Goal: Entertainment & Leisure: Browse casually

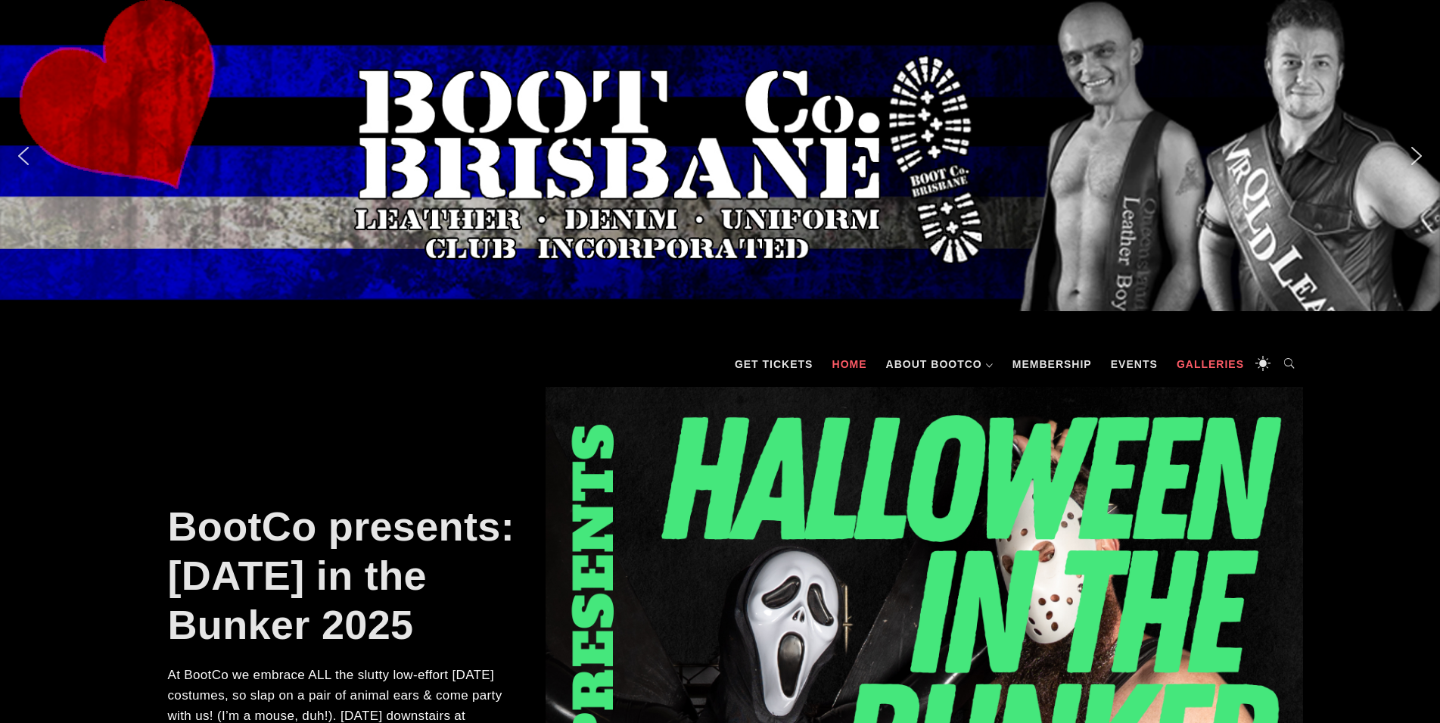
click at [1219, 363] on link "Galleries" at bounding box center [1210, 363] width 82 height 45
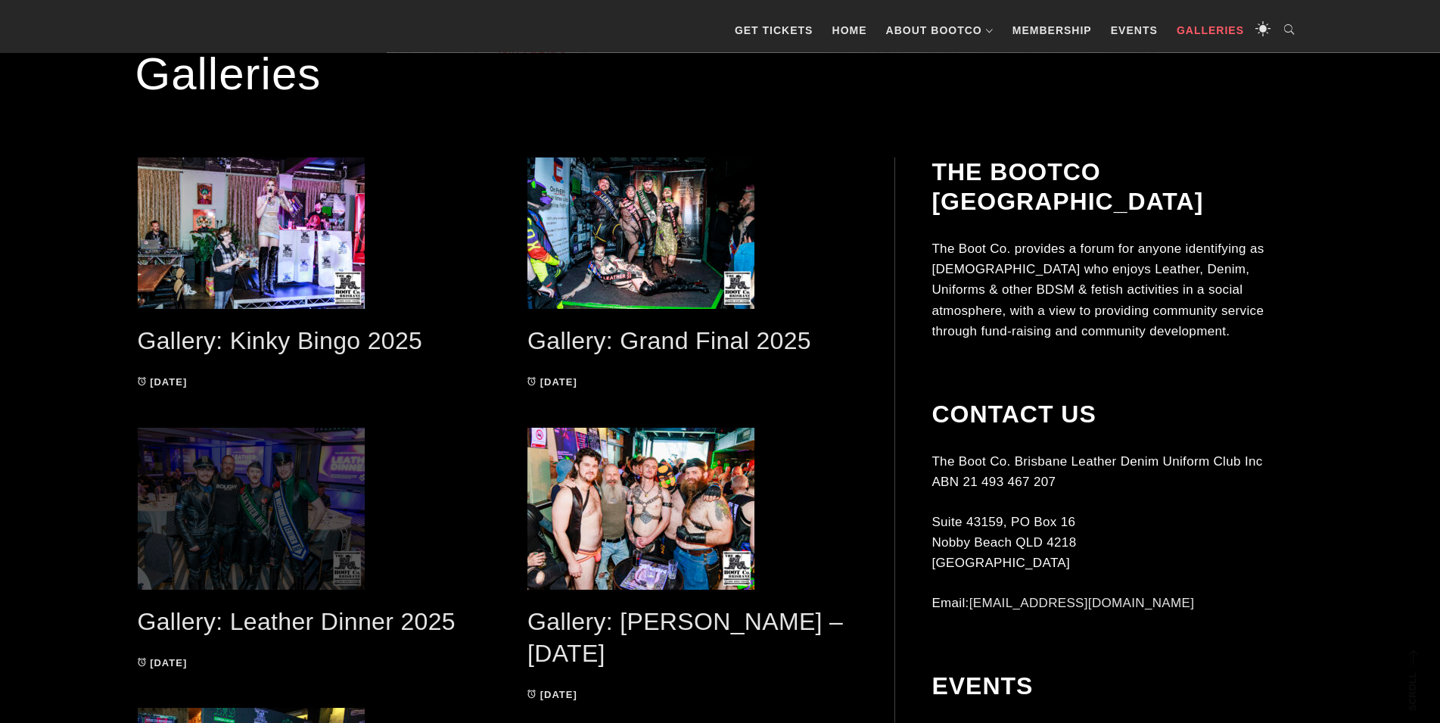
scroll to position [386, 0]
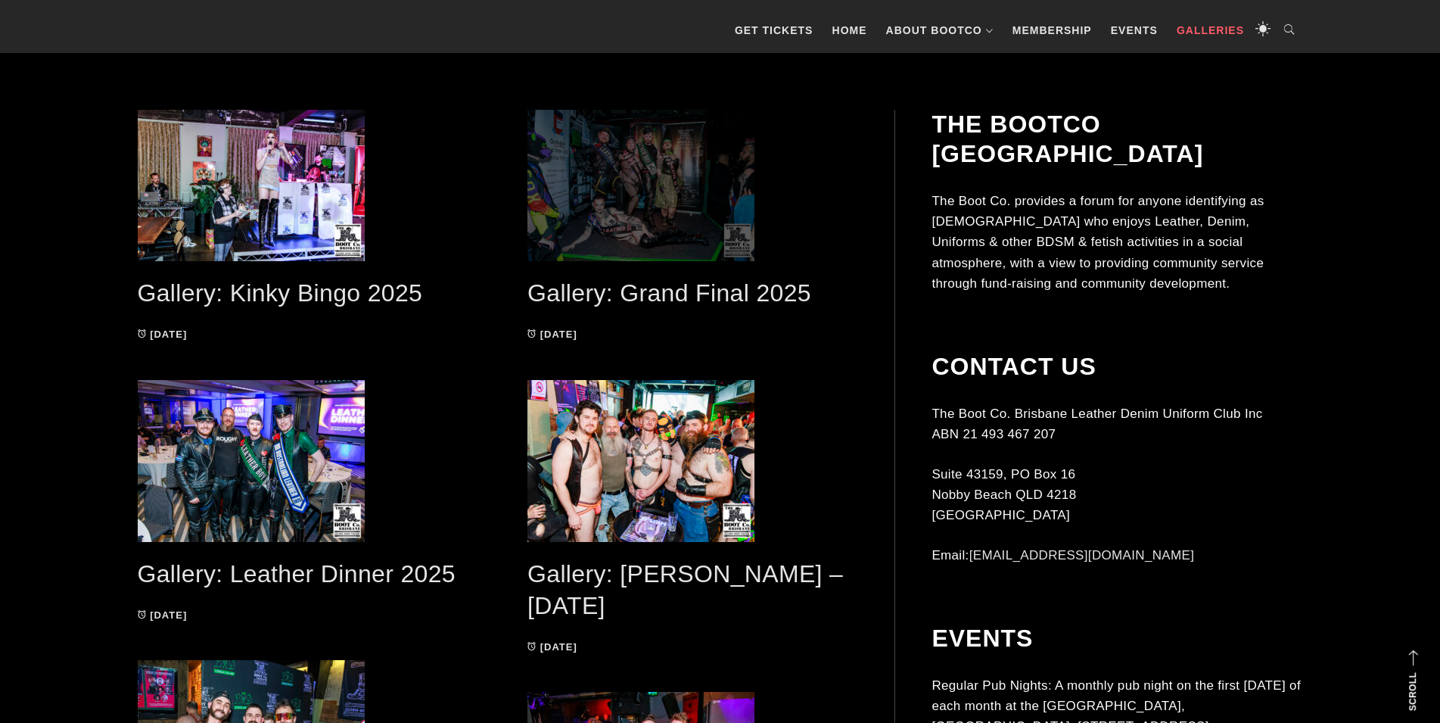
click at [671, 186] on span at bounding box center [693, 185] width 330 height 151
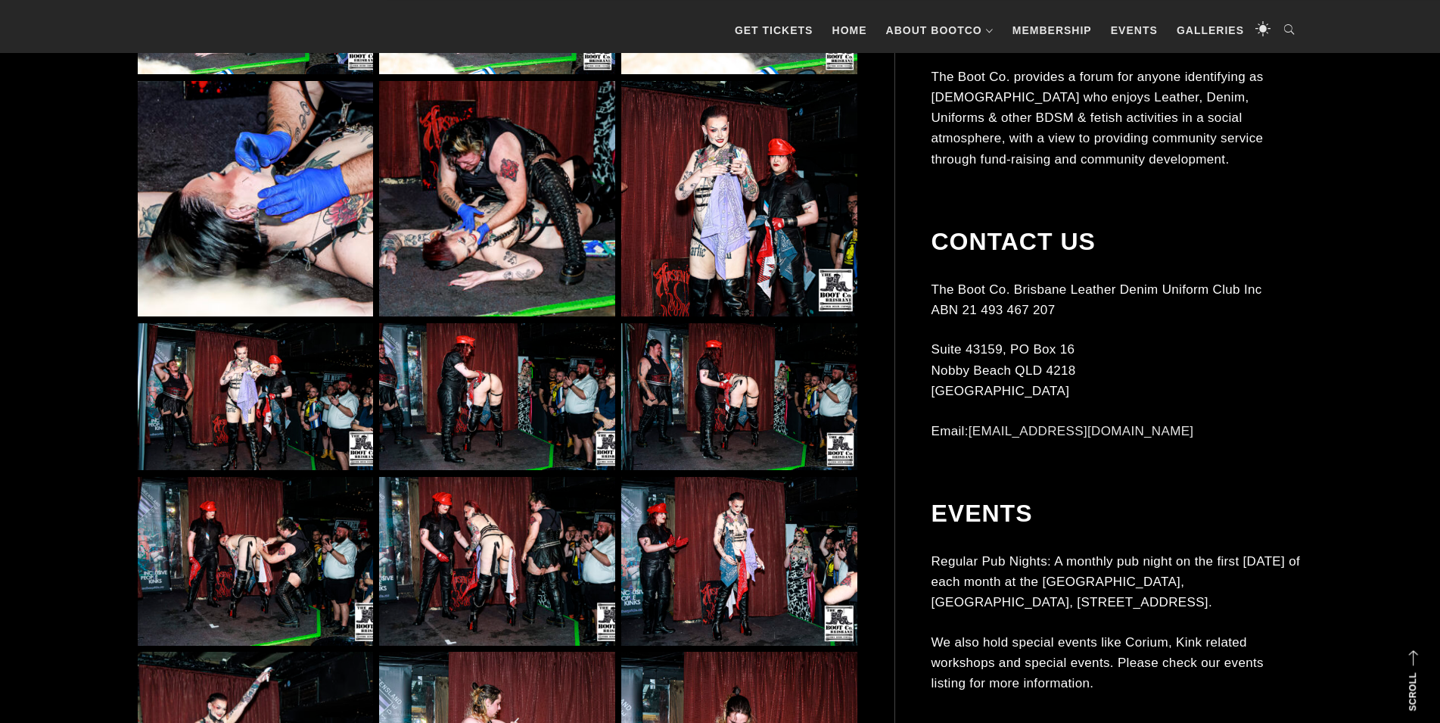
scroll to position [5018, 0]
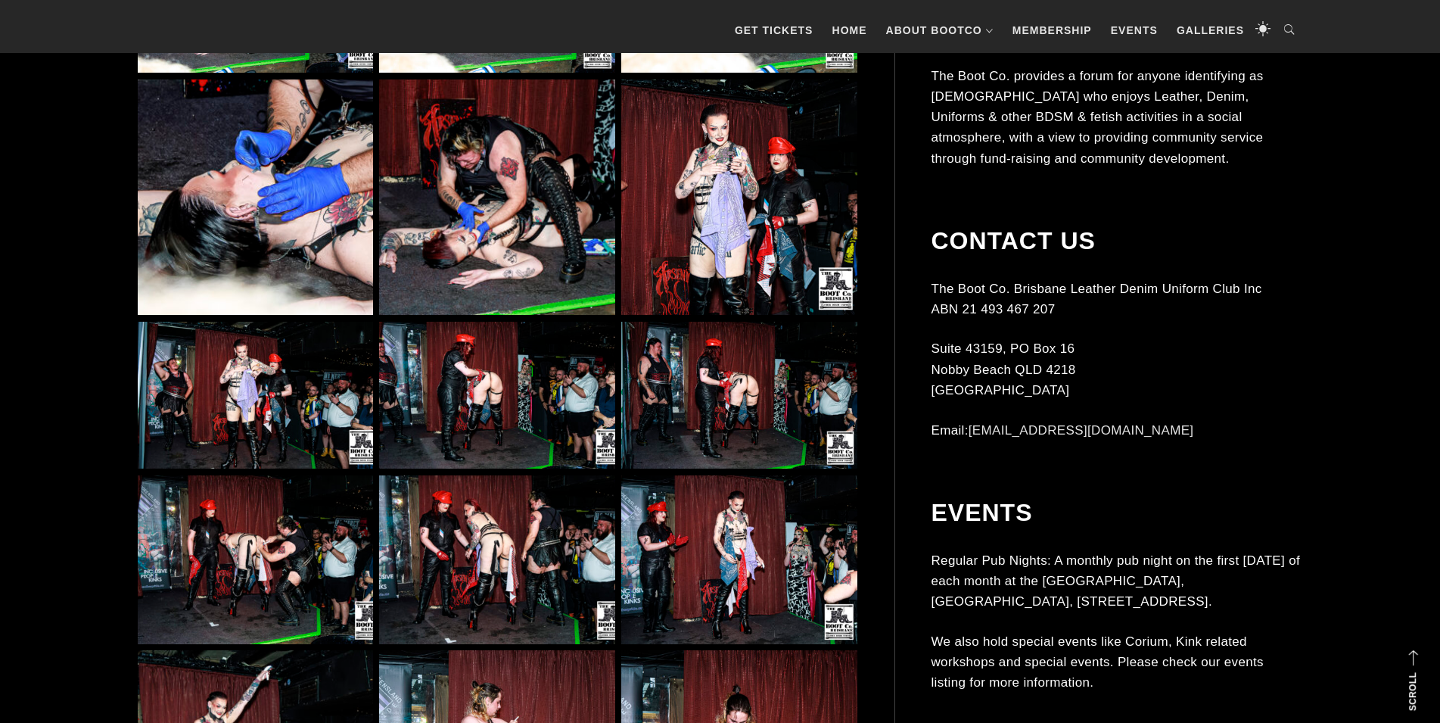
click at [435, 226] on img at bounding box center [496, 196] width 235 height 235
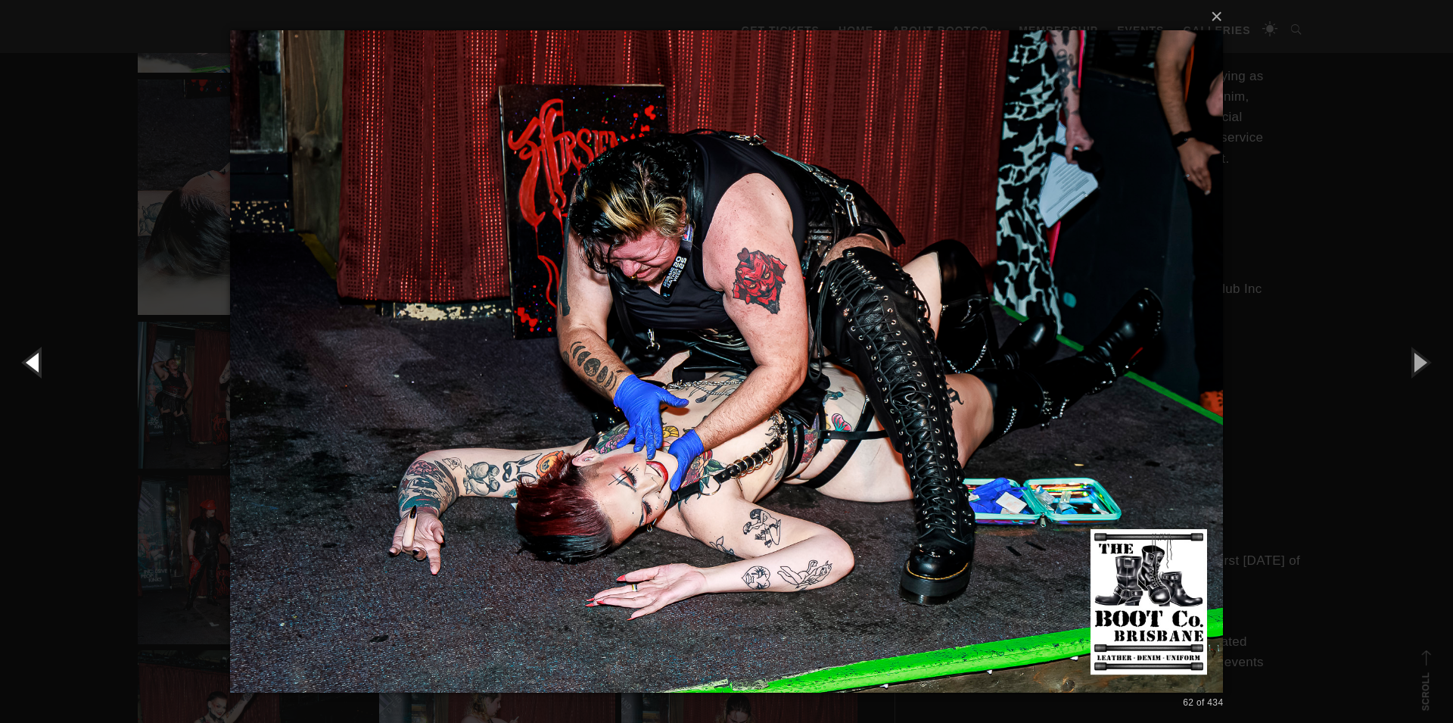
click at [36, 371] on button "button" at bounding box center [34, 361] width 68 height 83
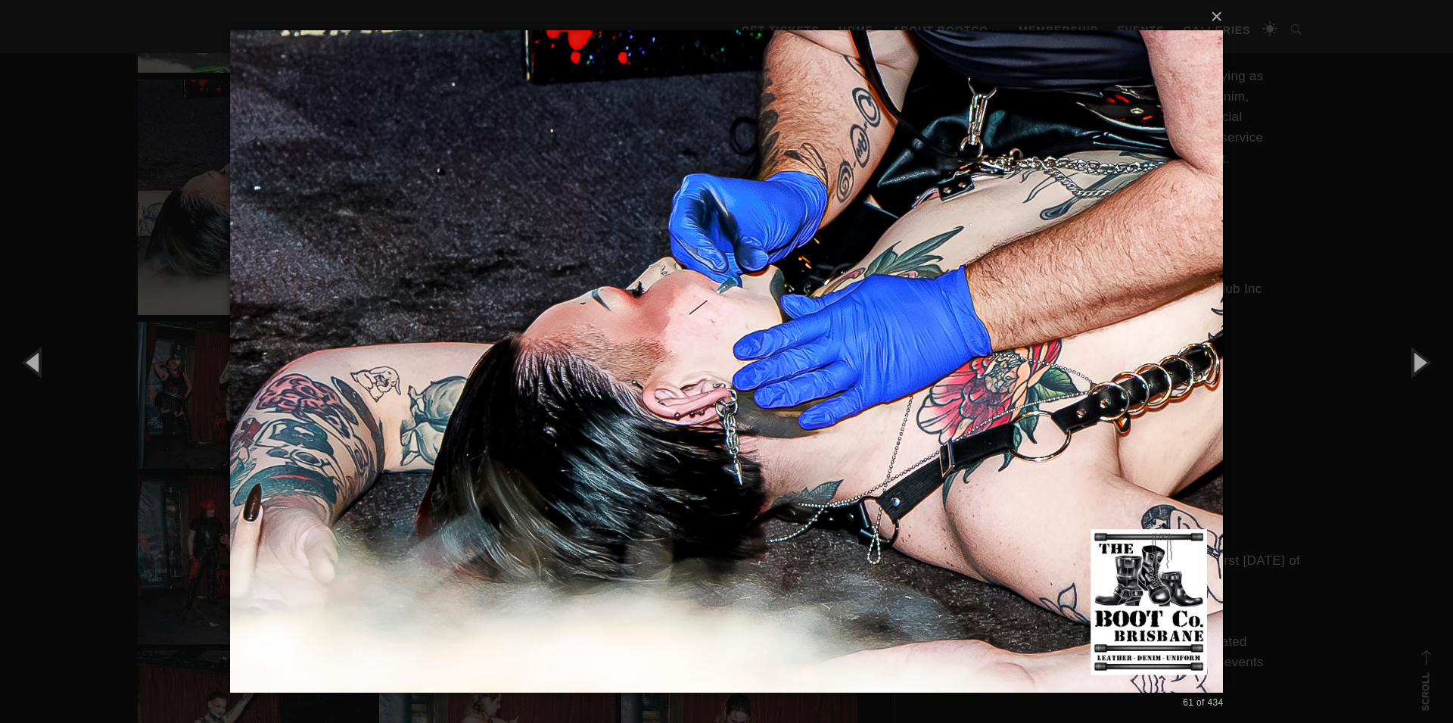
click at [29, 512] on div "× 61 of 434 Loading..." at bounding box center [726, 361] width 1453 height 723
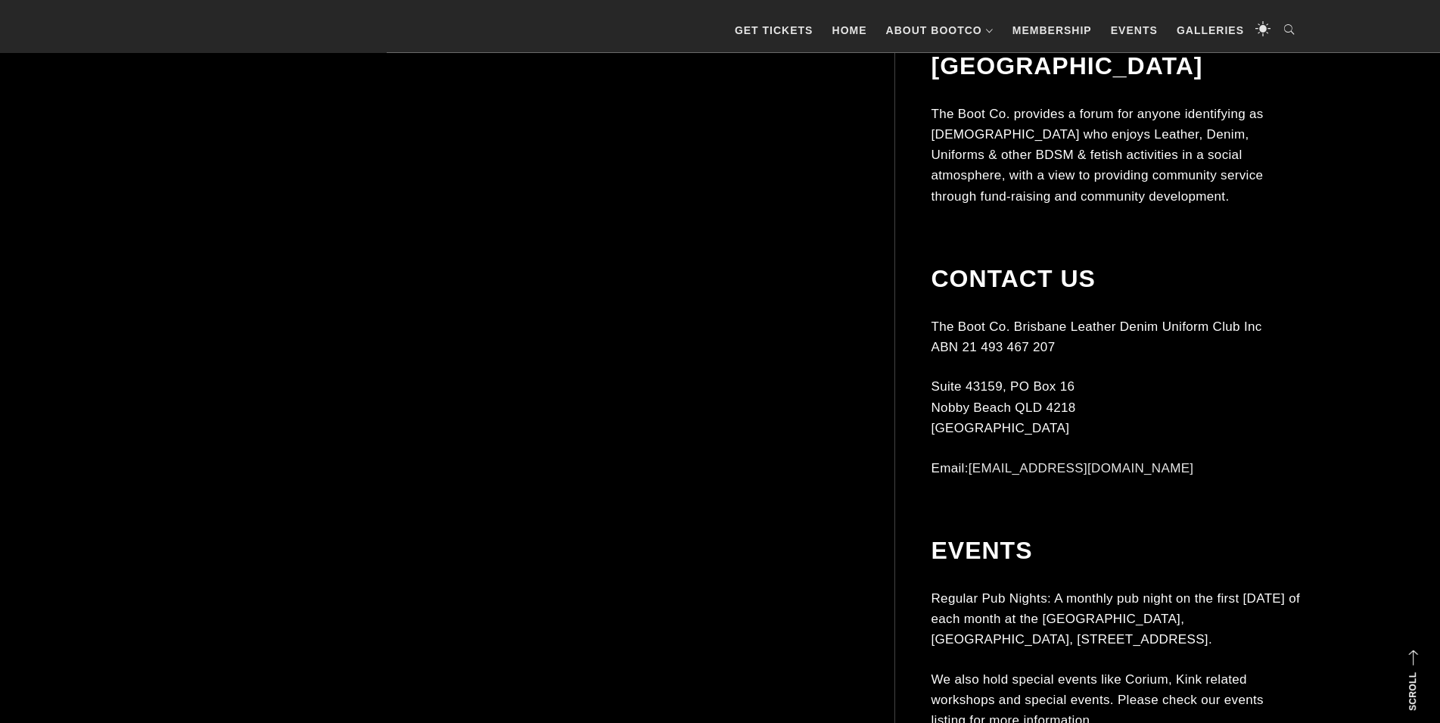
scroll to position [9110, 0]
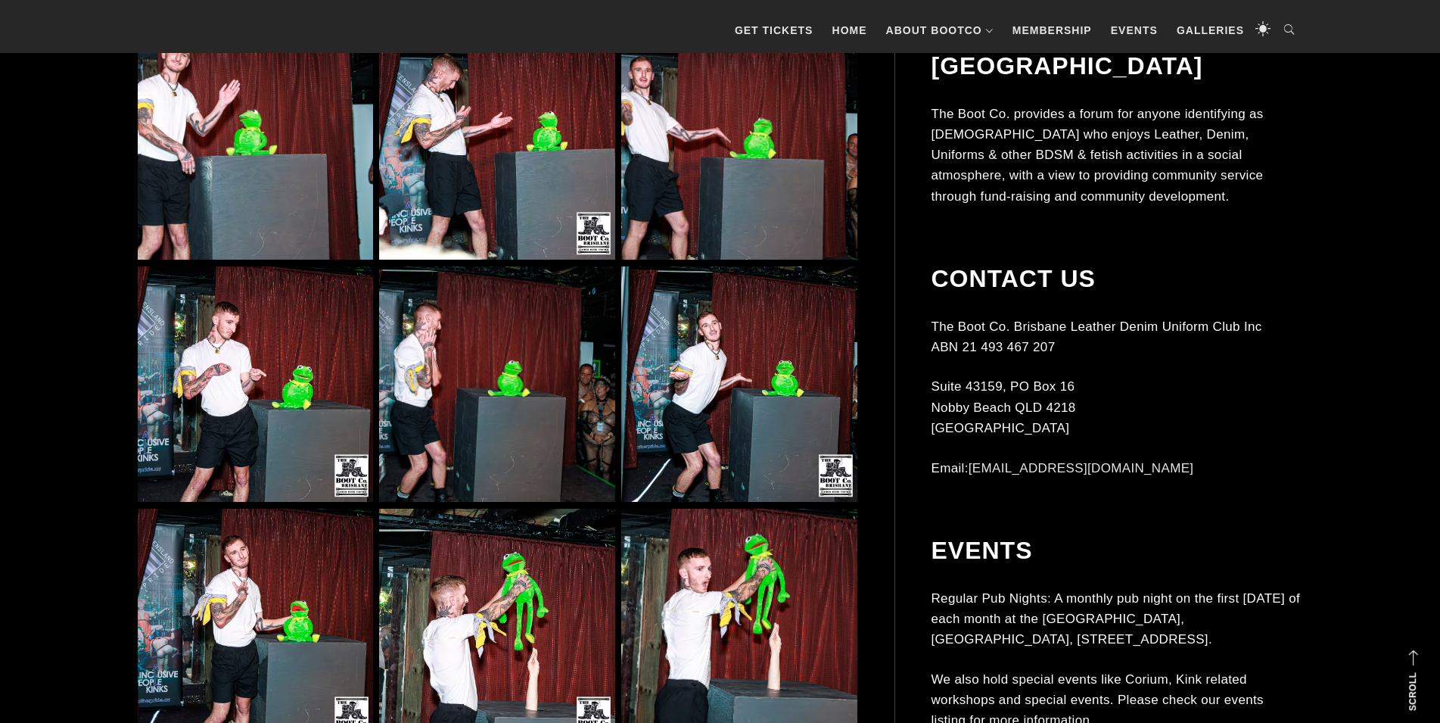
click at [724, 399] on img at bounding box center [738, 383] width 235 height 235
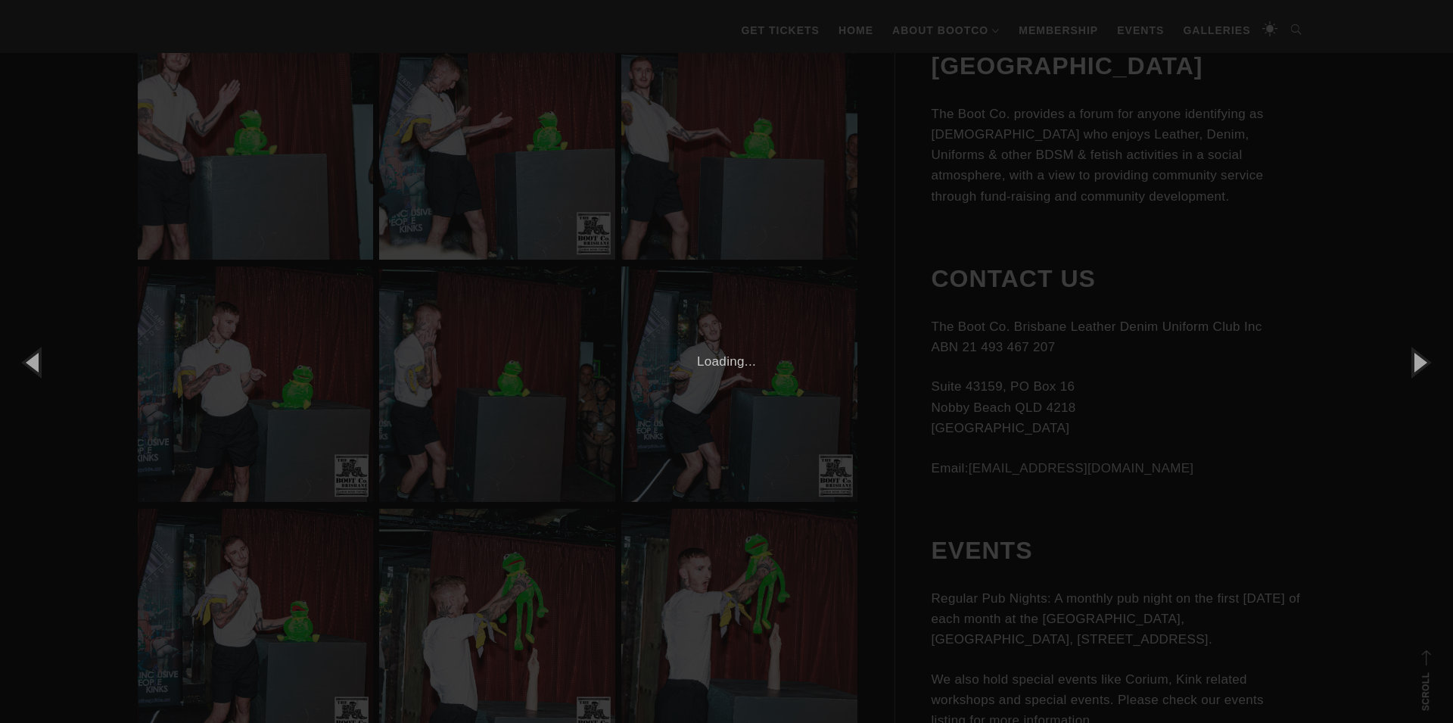
click at [58, 566] on div "× 126 of 434 Loading..." at bounding box center [726, 361] width 1453 height 723
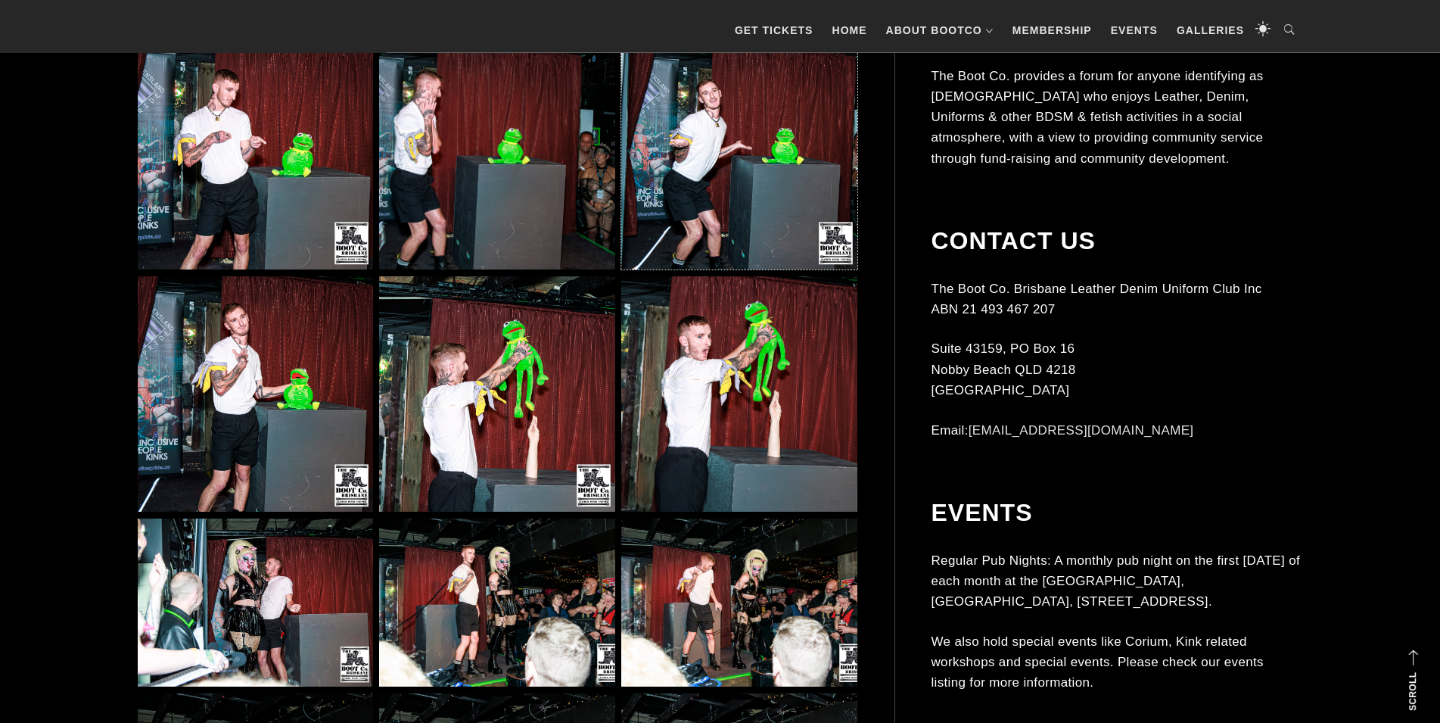
scroll to position [9419, 0]
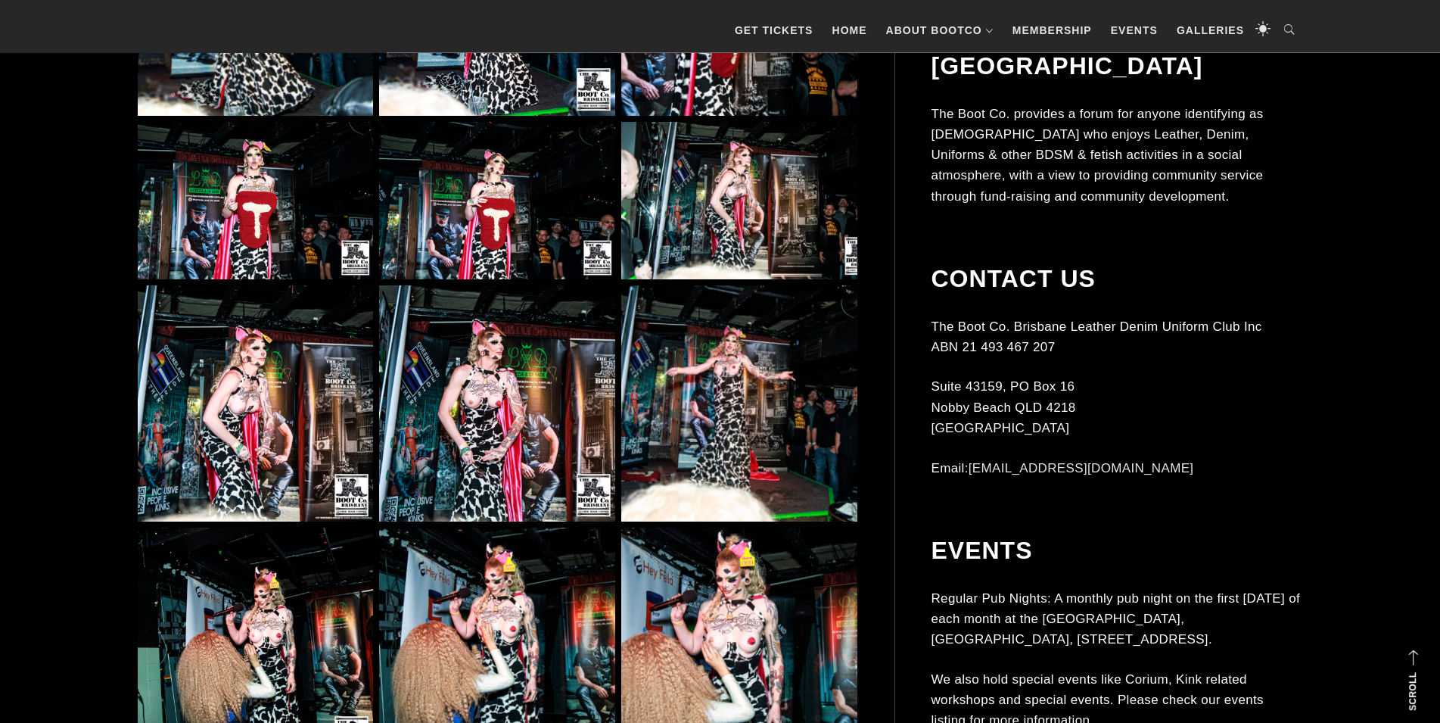
scroll to position [20809, 0]
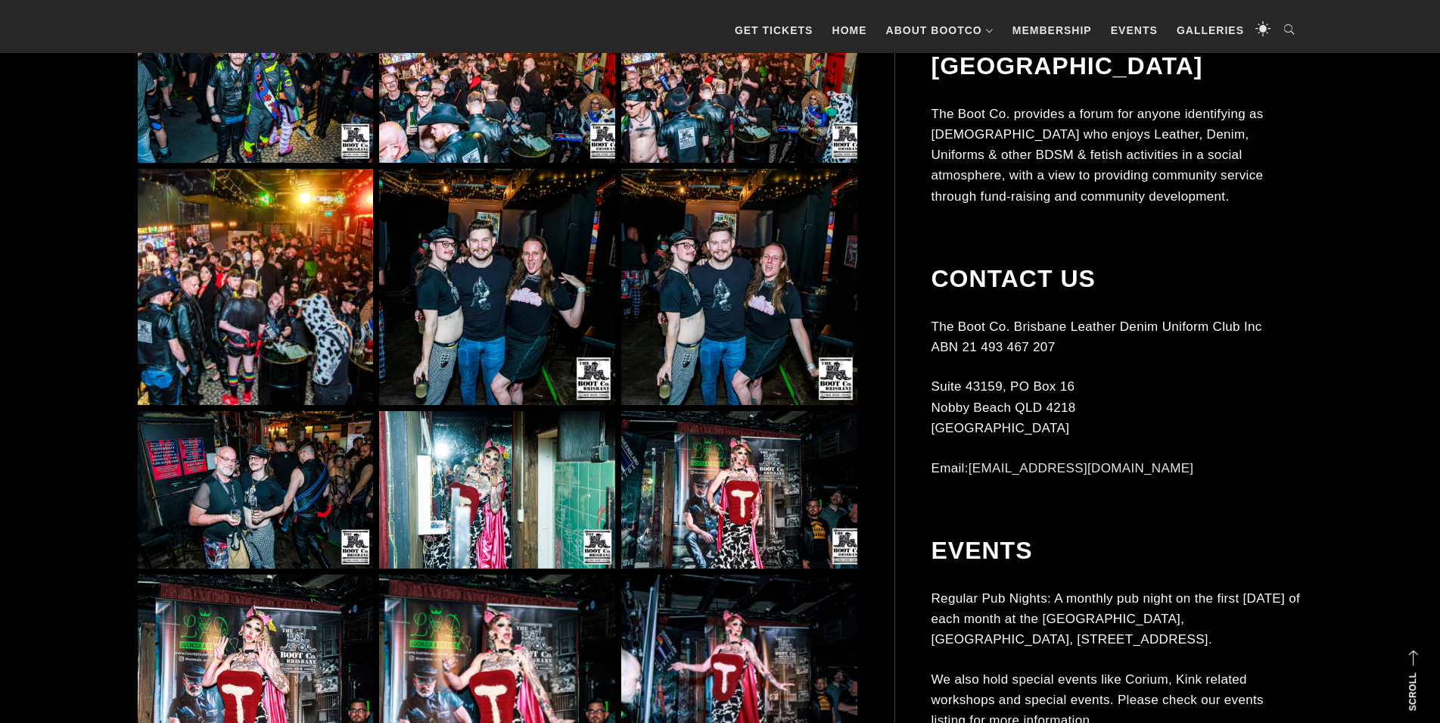
drag, startPoint x: 109, startPoint y: 557, endPoint x: 147, endPoint y: 237, distance: 322.4
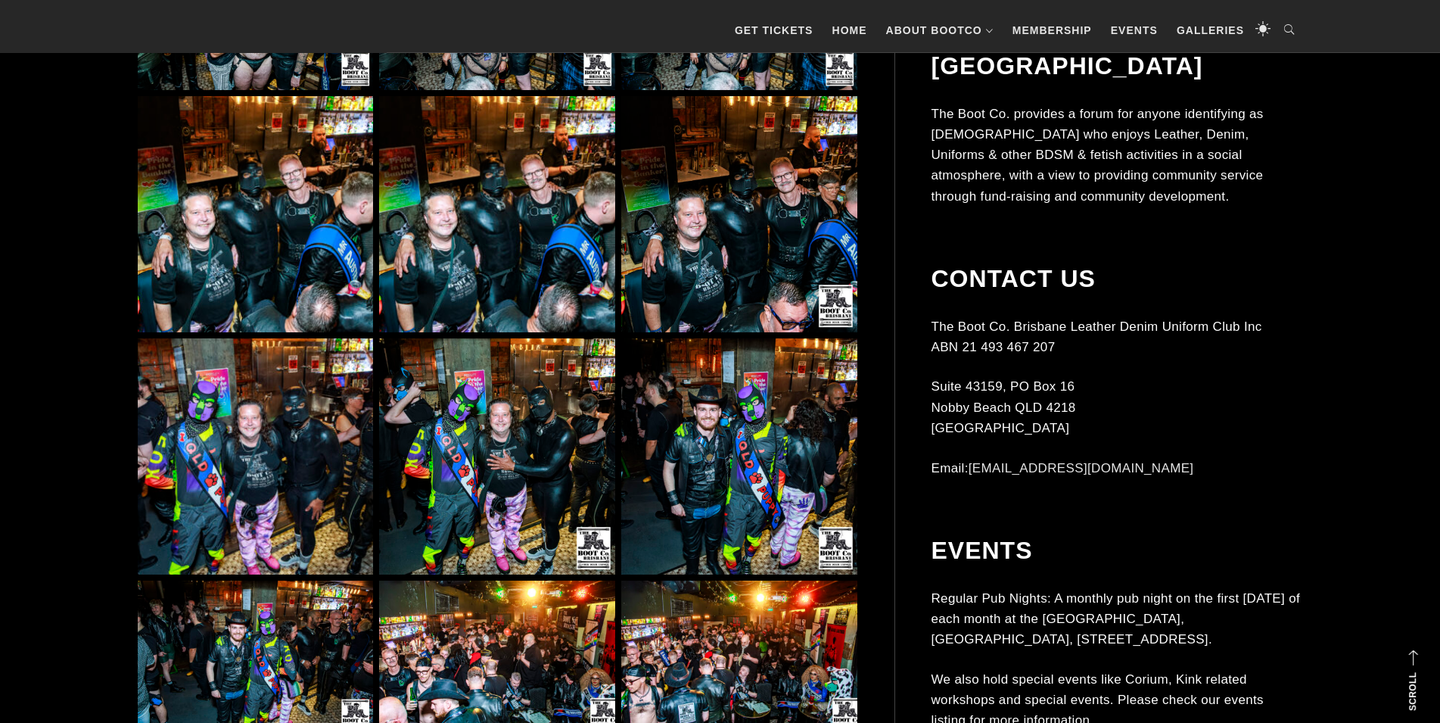
drag, startPoint x: 0, startPoint y: 472, endPoint x: 38, endPoint y: 425, distance: 60.9
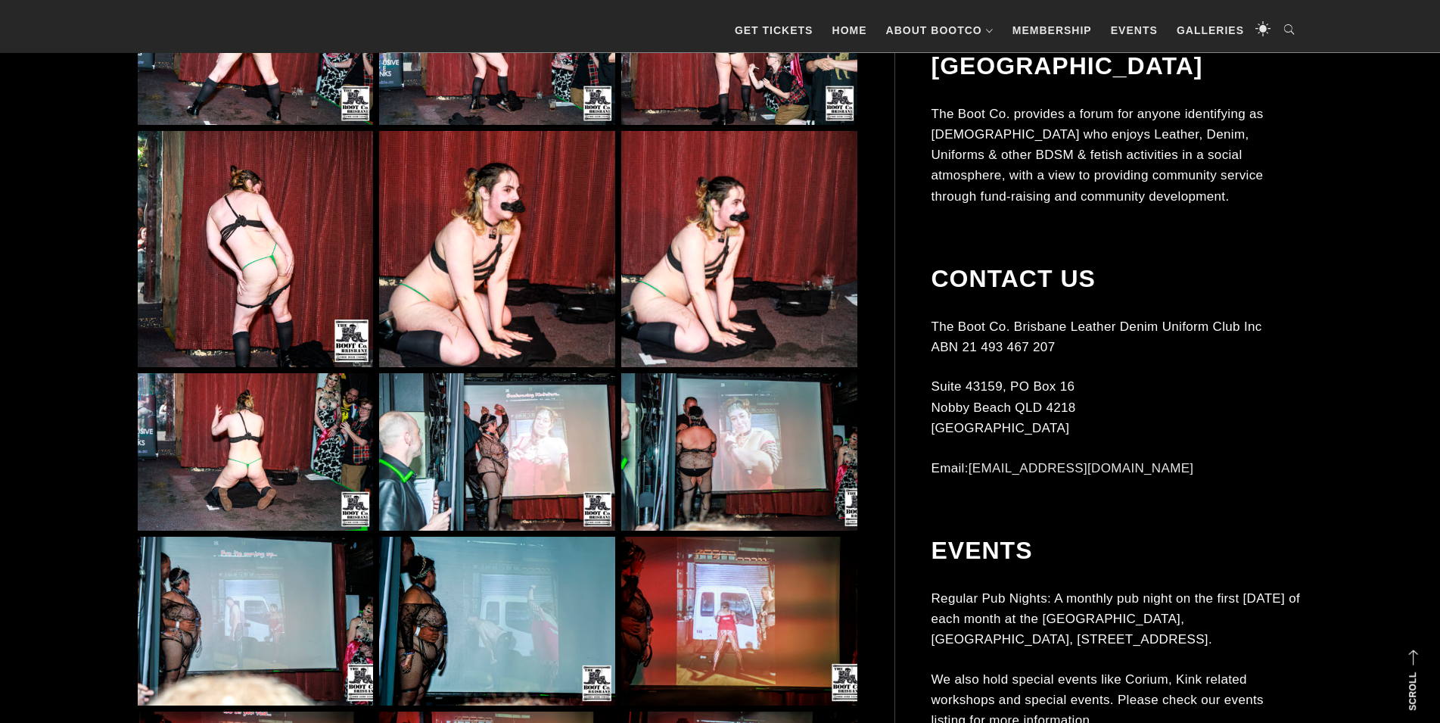
scroll to position [3802, 0]
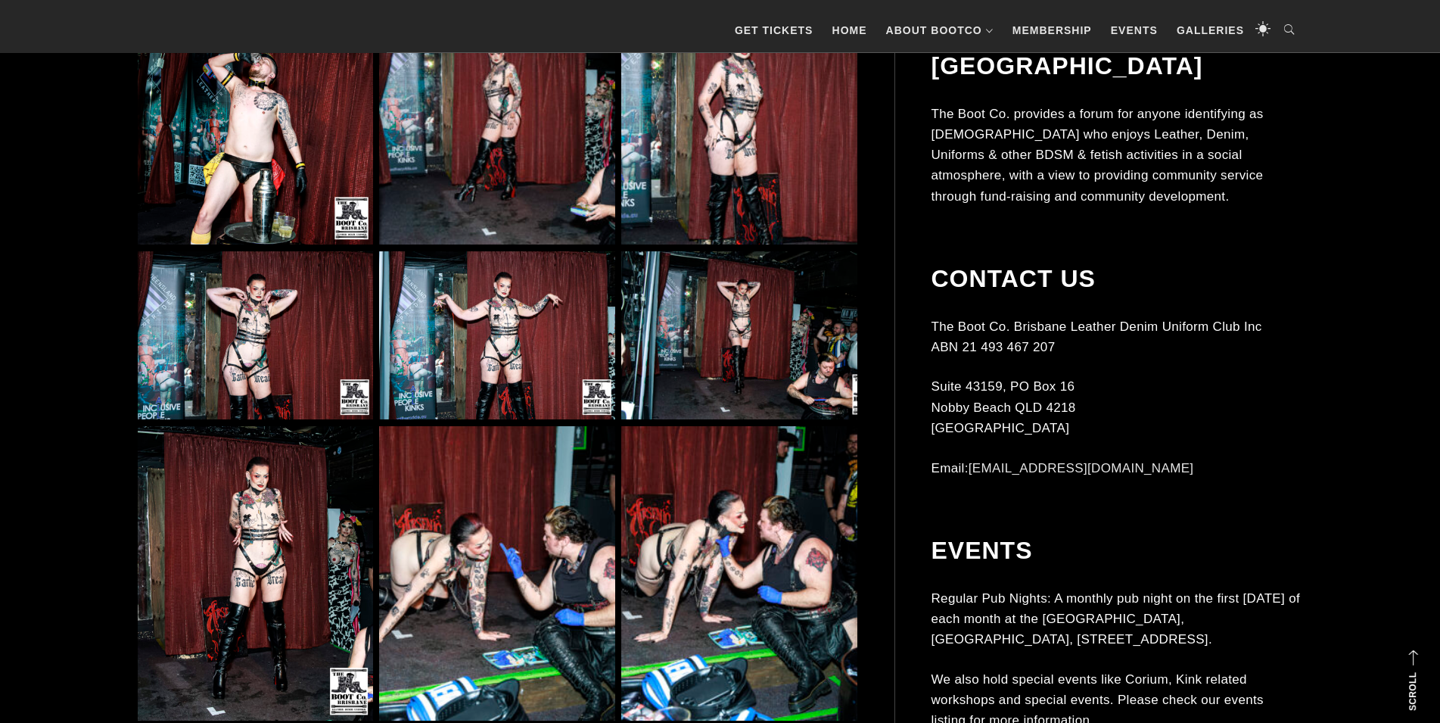
drag, startPoint x: 117, startPoint y: 549, endPoint x: 75, endPoint y: -50, distance: 600.1
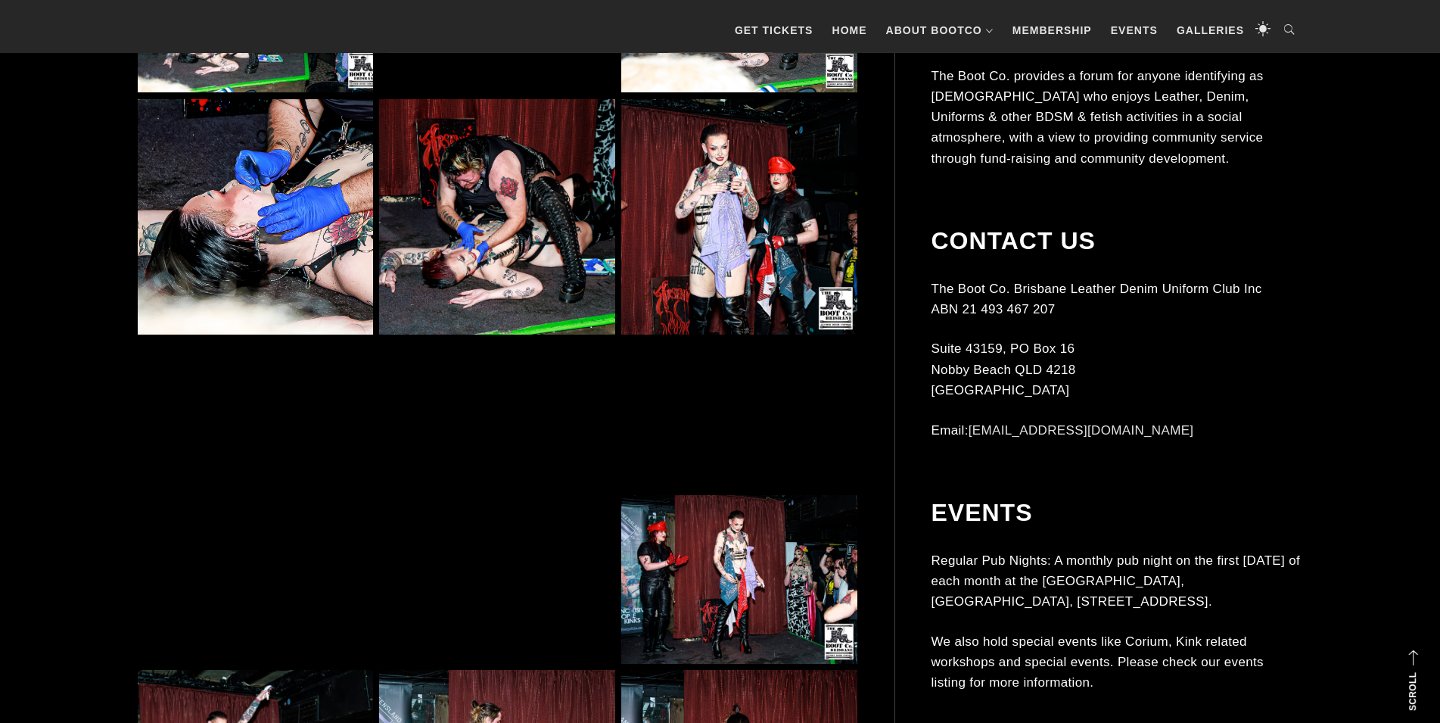
scroll to position [5114, 0]
